Goal: Information Seeking & Learning: Check status

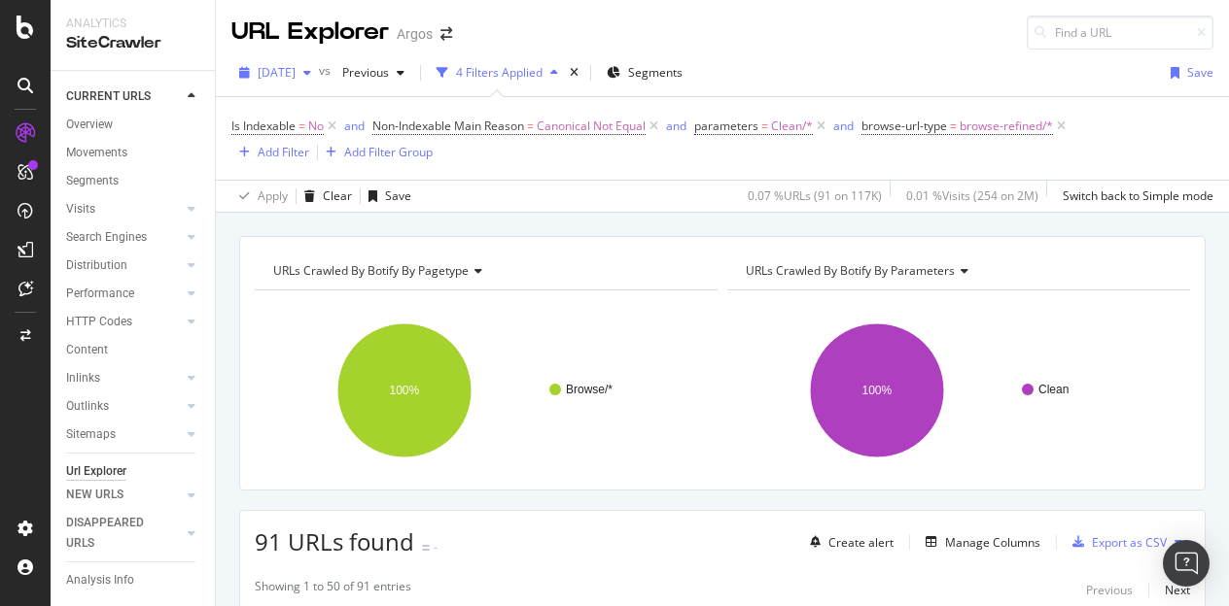
click at [295, 65] on span "[DATE]" at bounding box center [277, 72] width 38 height 17
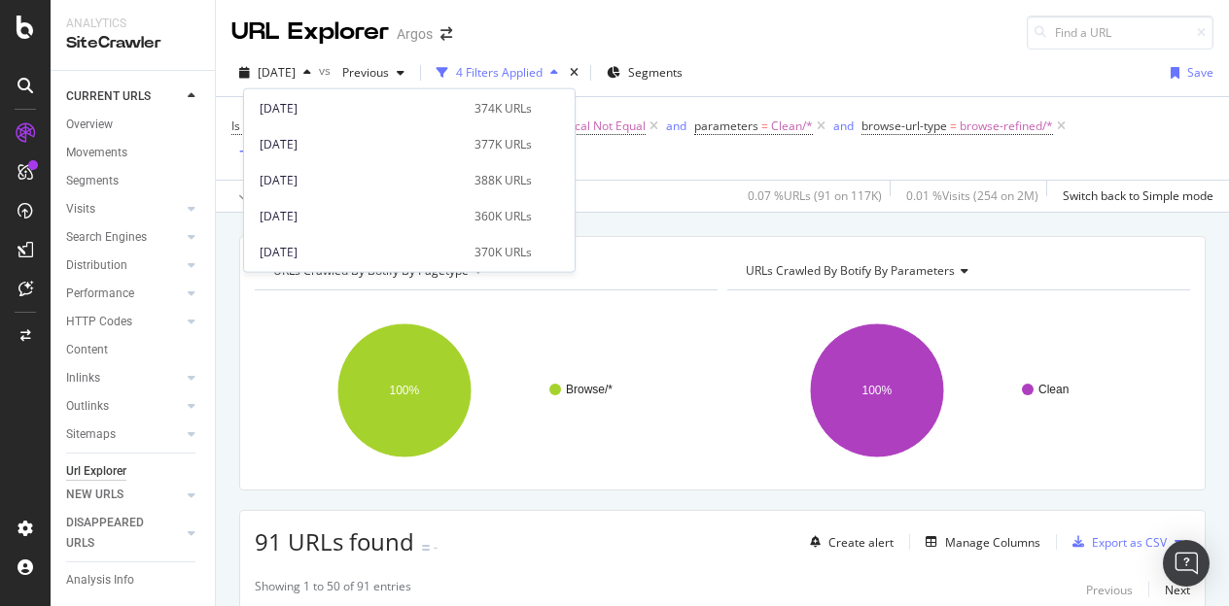
scroll to position [1073, 0]
click at [884, 27] on div "URL Explorer Argos" at bounding box center [722, 25] width 1013 height 50
